Goal: Find contact information: Find contact information

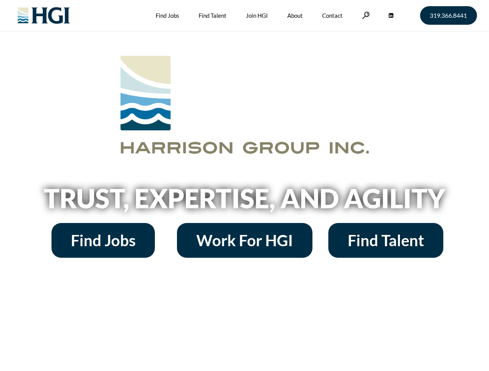
click at [244, 186] on h2 "Trust, Expertise, and Agility" at bounding box center [244, 198] width 441 height 26
click at [365, 15] on link at bounding box center [366, 15] width 8 height 7
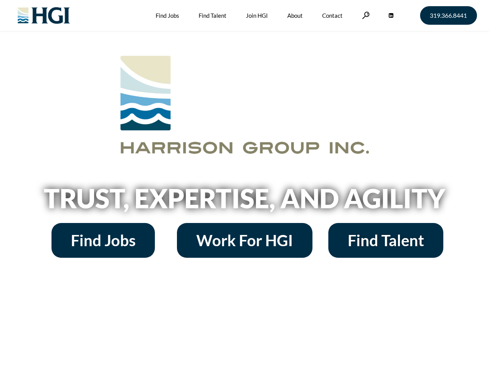
click at [244, 186] on h2 "Trust, Expertise, and Agility" at bounding box center [244, 198] width 441 height 26
click at [365, 15] on link at bounding box center [366, 15] width 8 height 7
